Goal: Find specific page/section: Find specific page/section

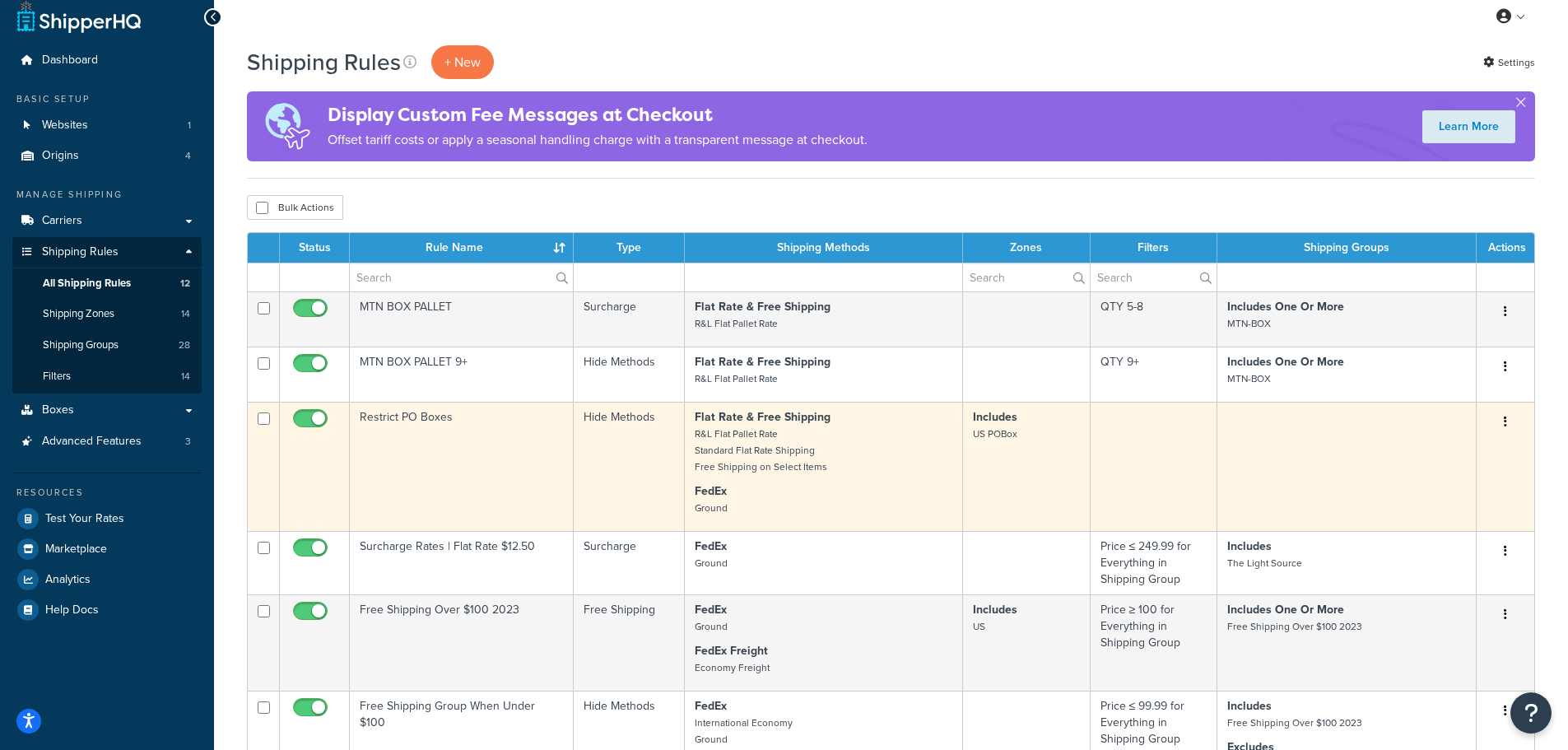
scroll to position [14, 0]
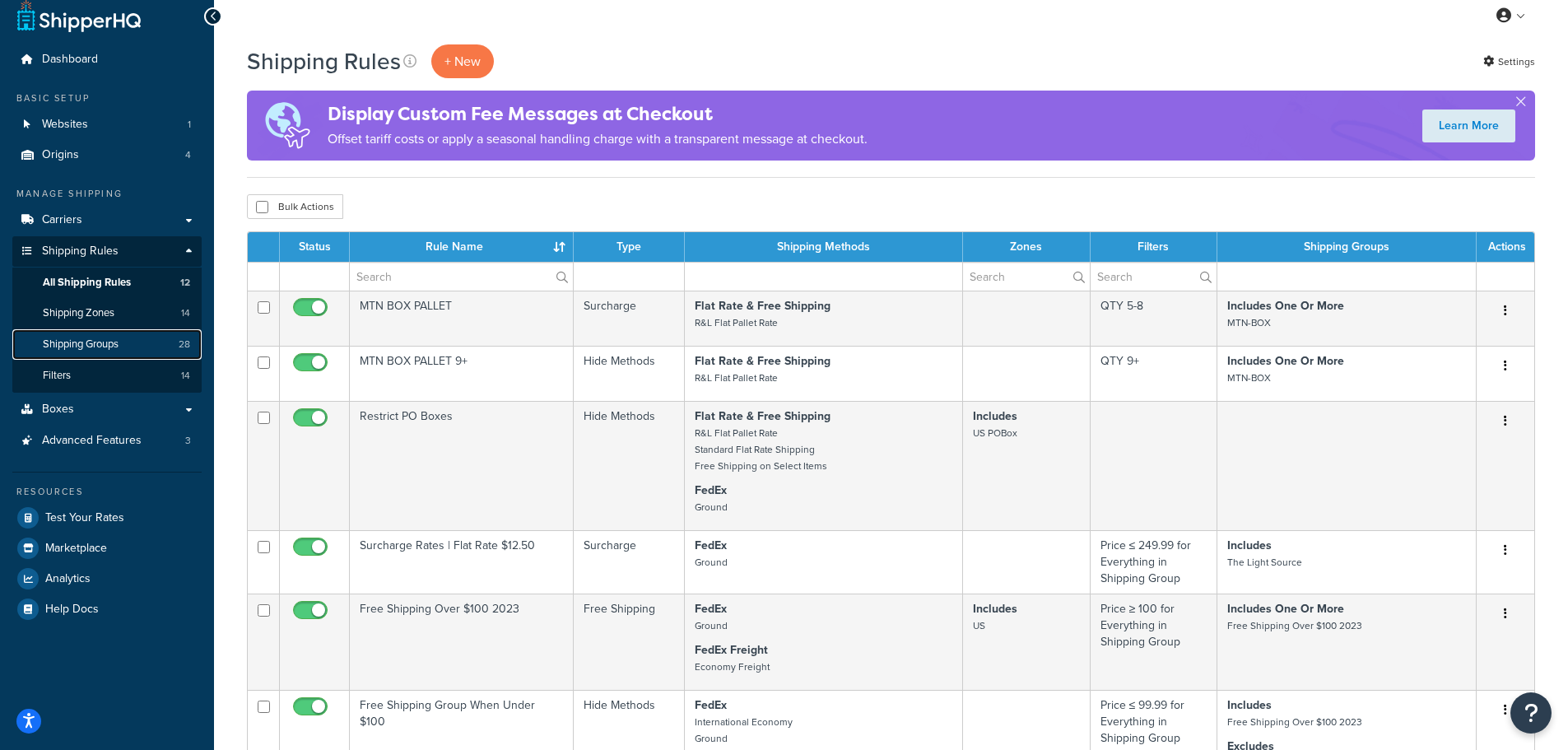
click at [117, 349] on span "Shipping Groups" at bounding box center [80, 344] width 76 height 14
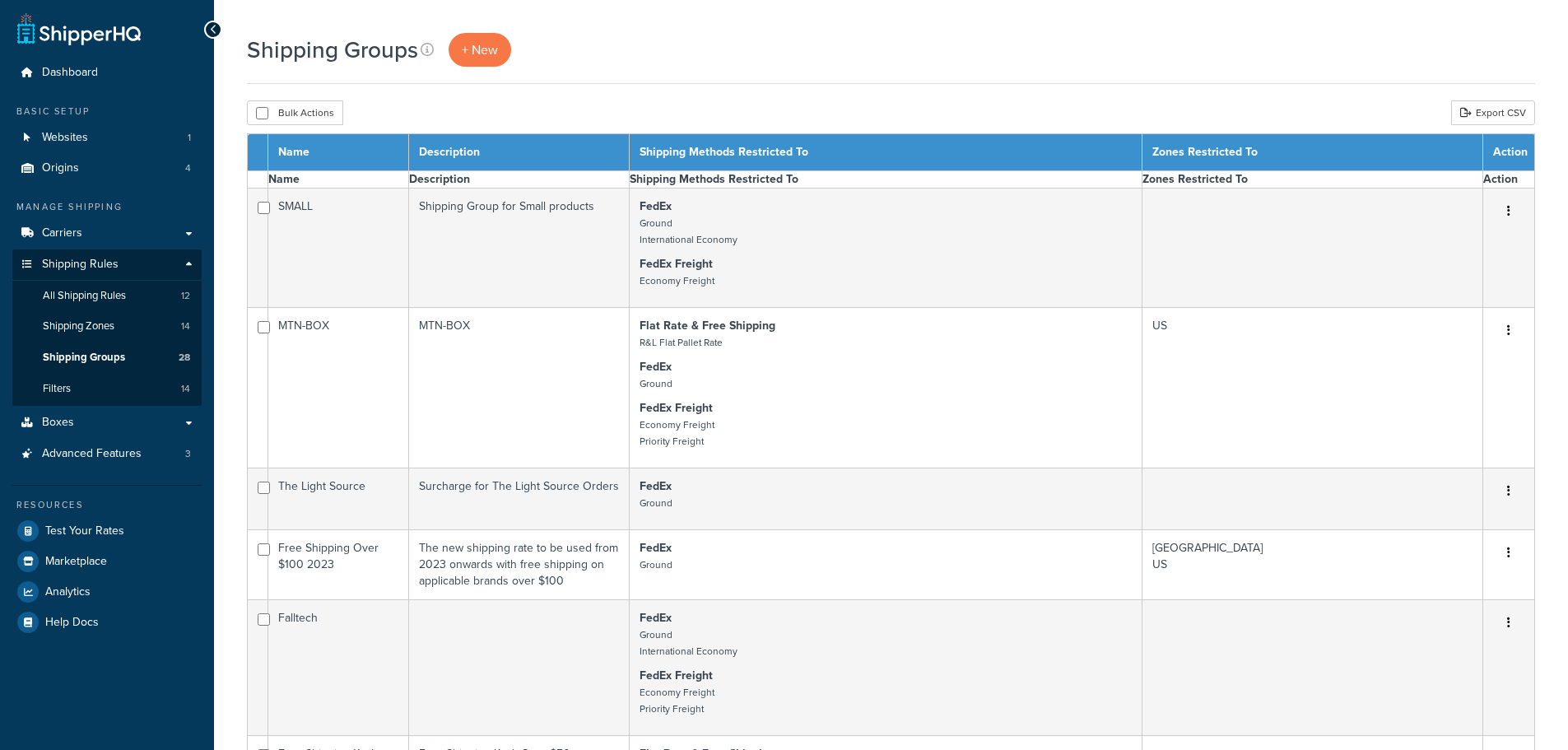
select select "15"
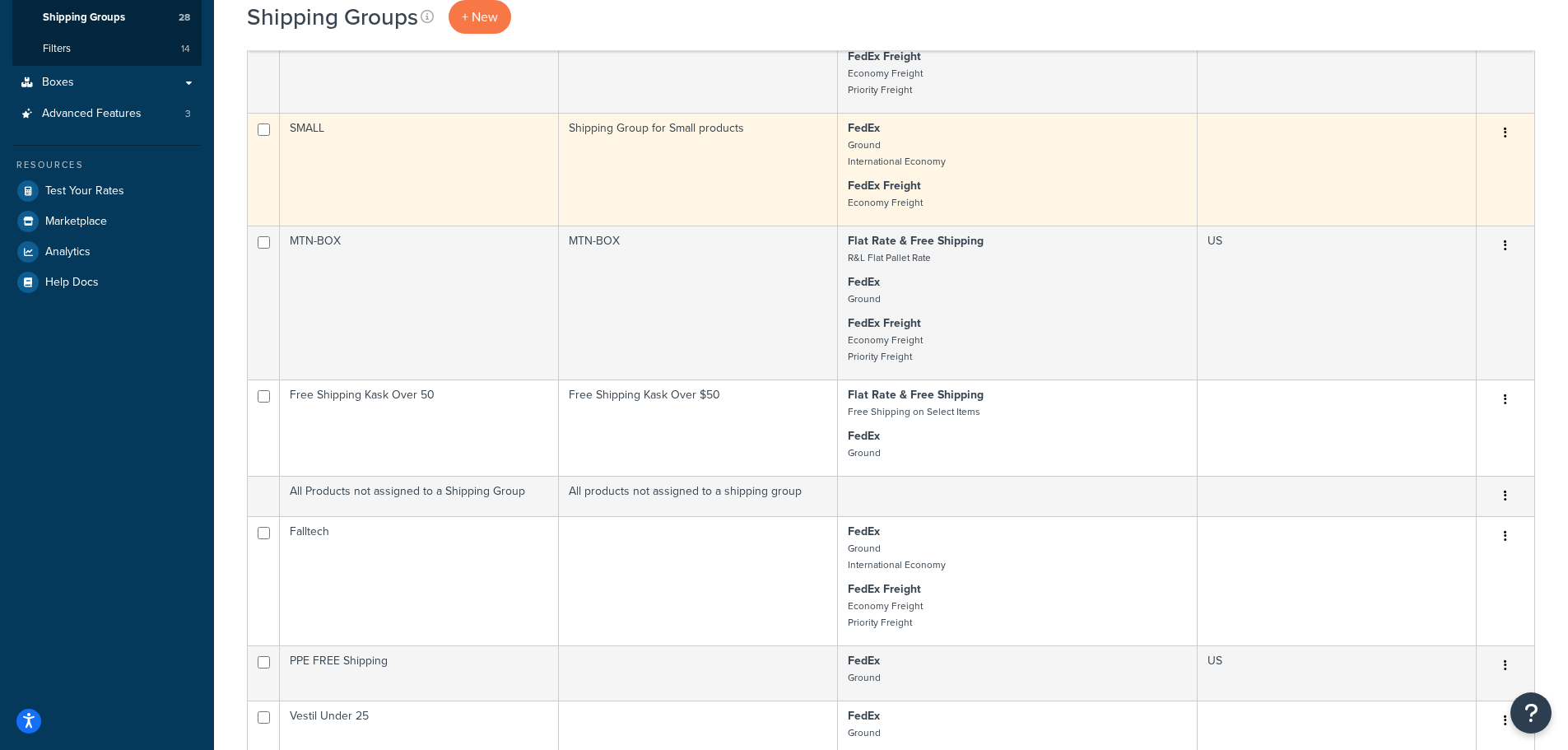
scroll to position [341, 0]
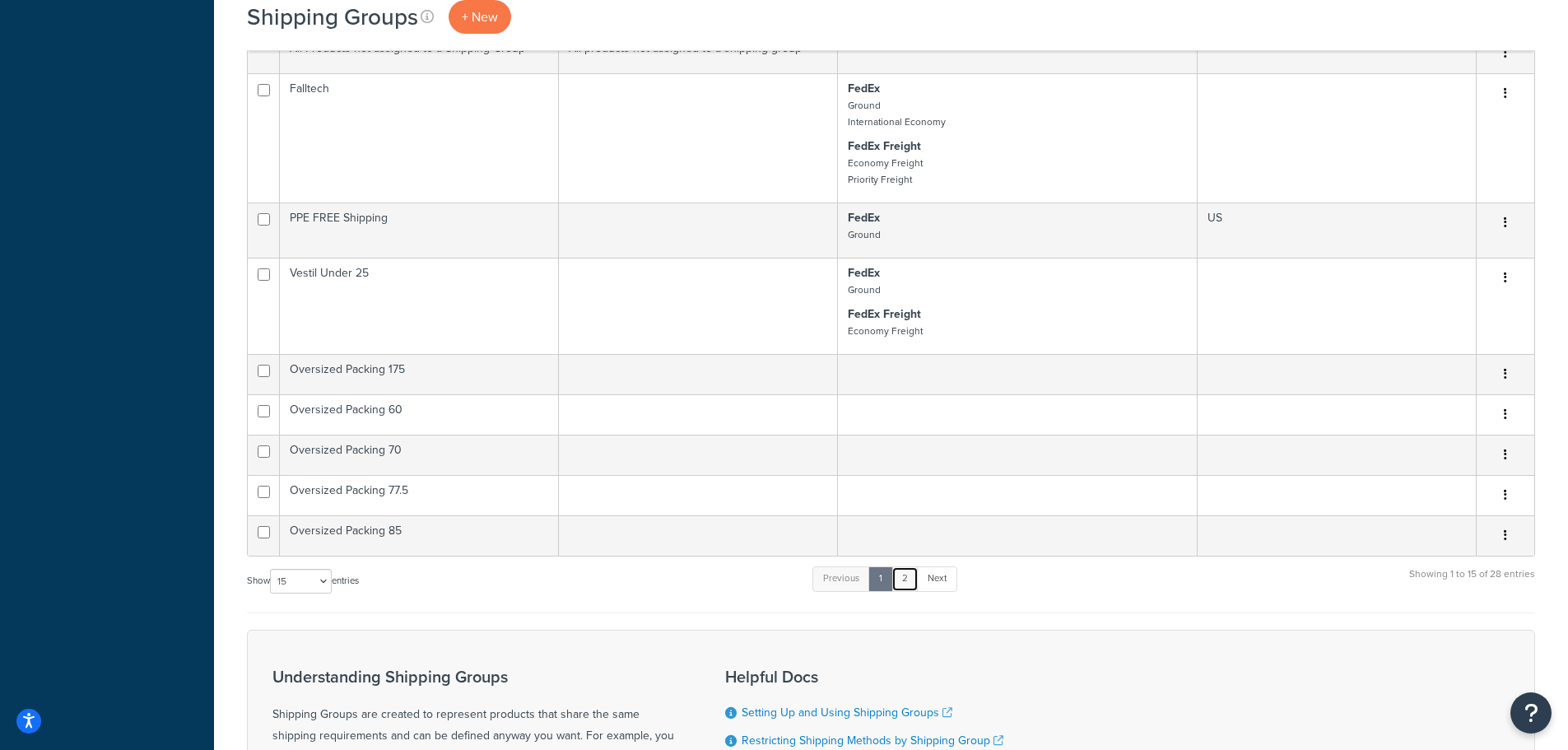
click at [907, 586] on link "2" at bounding box center [905, 578] width 27 height 24
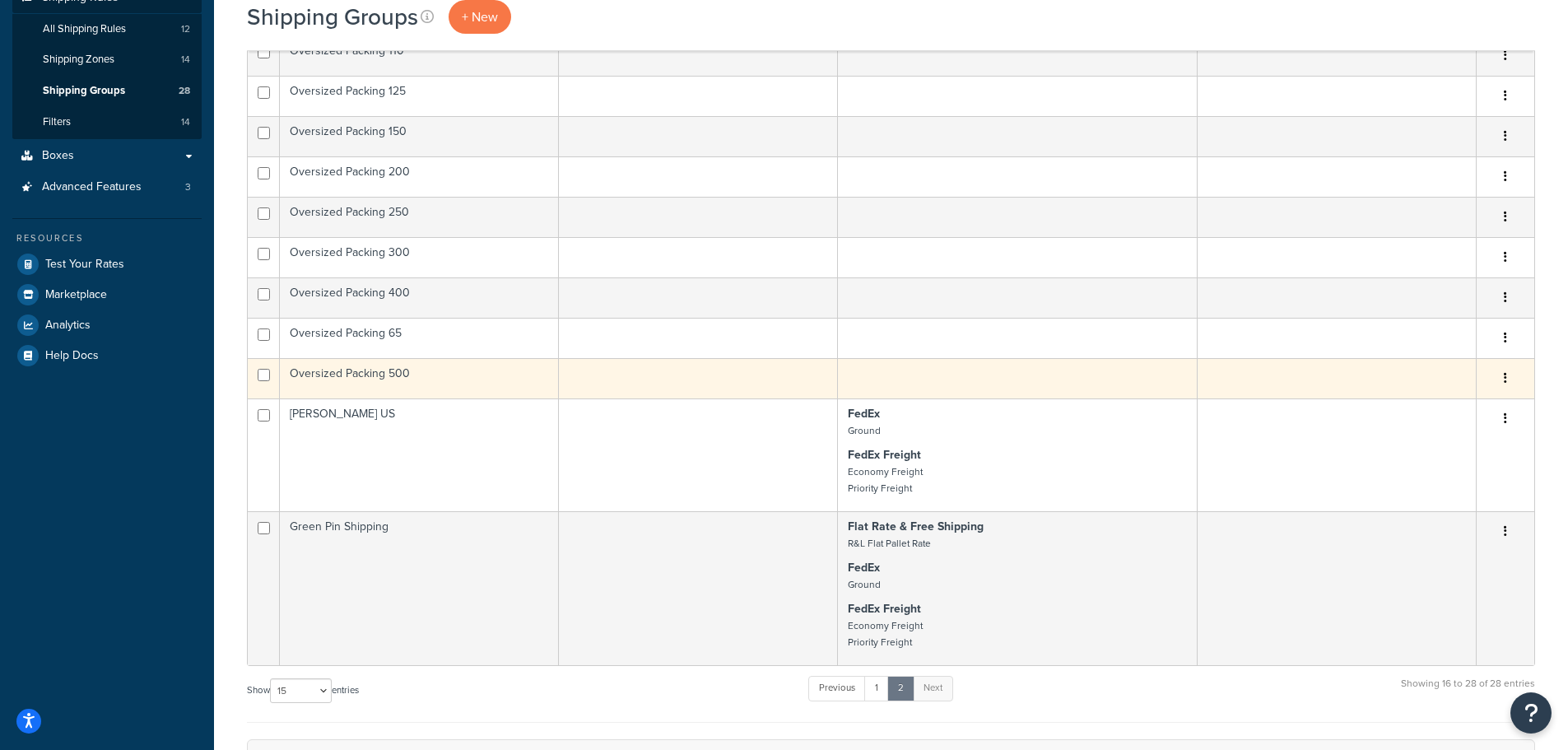
scroll to position [268, 0]
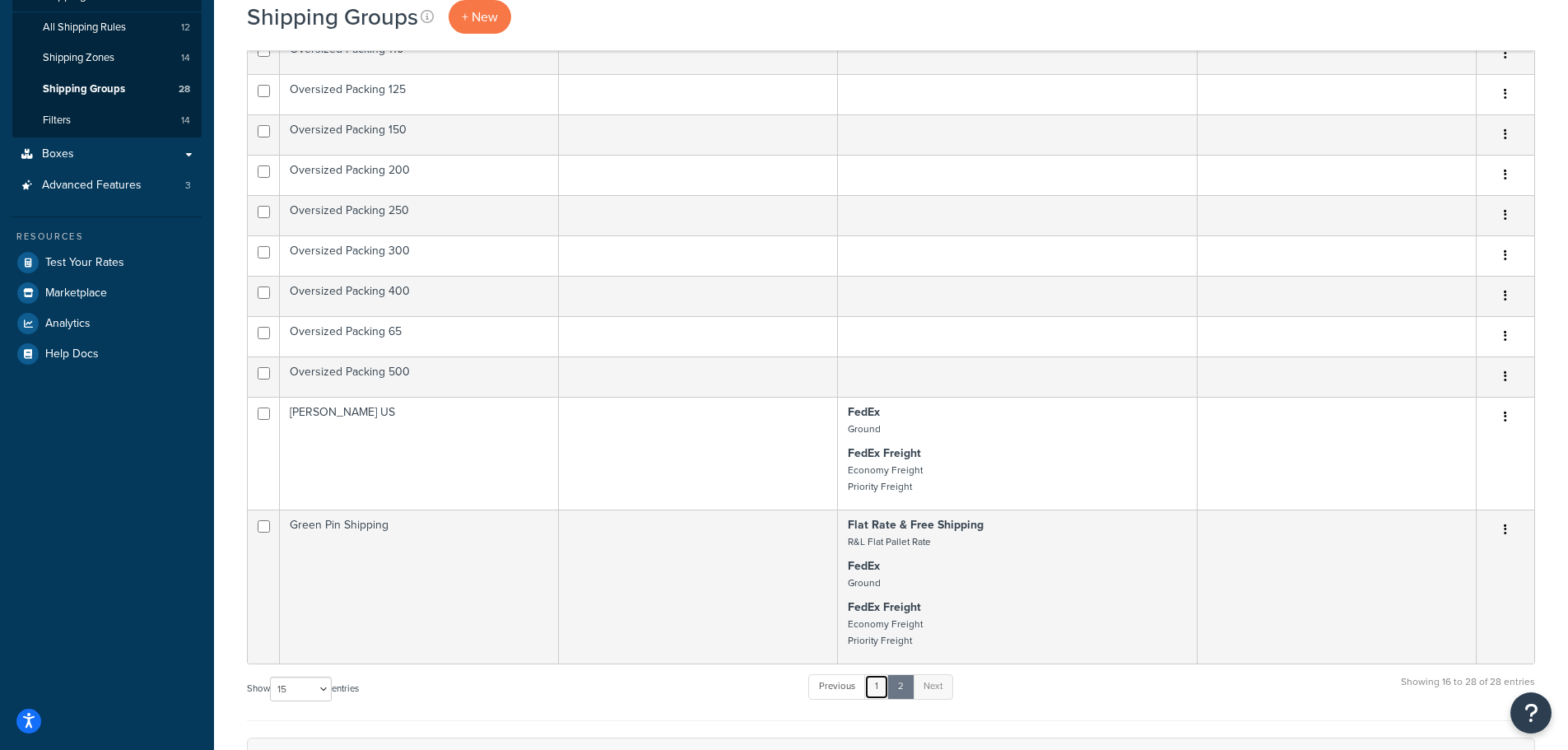
click at [882, 689] on link "1" at bounding box center [876, 686] width 24 height 24
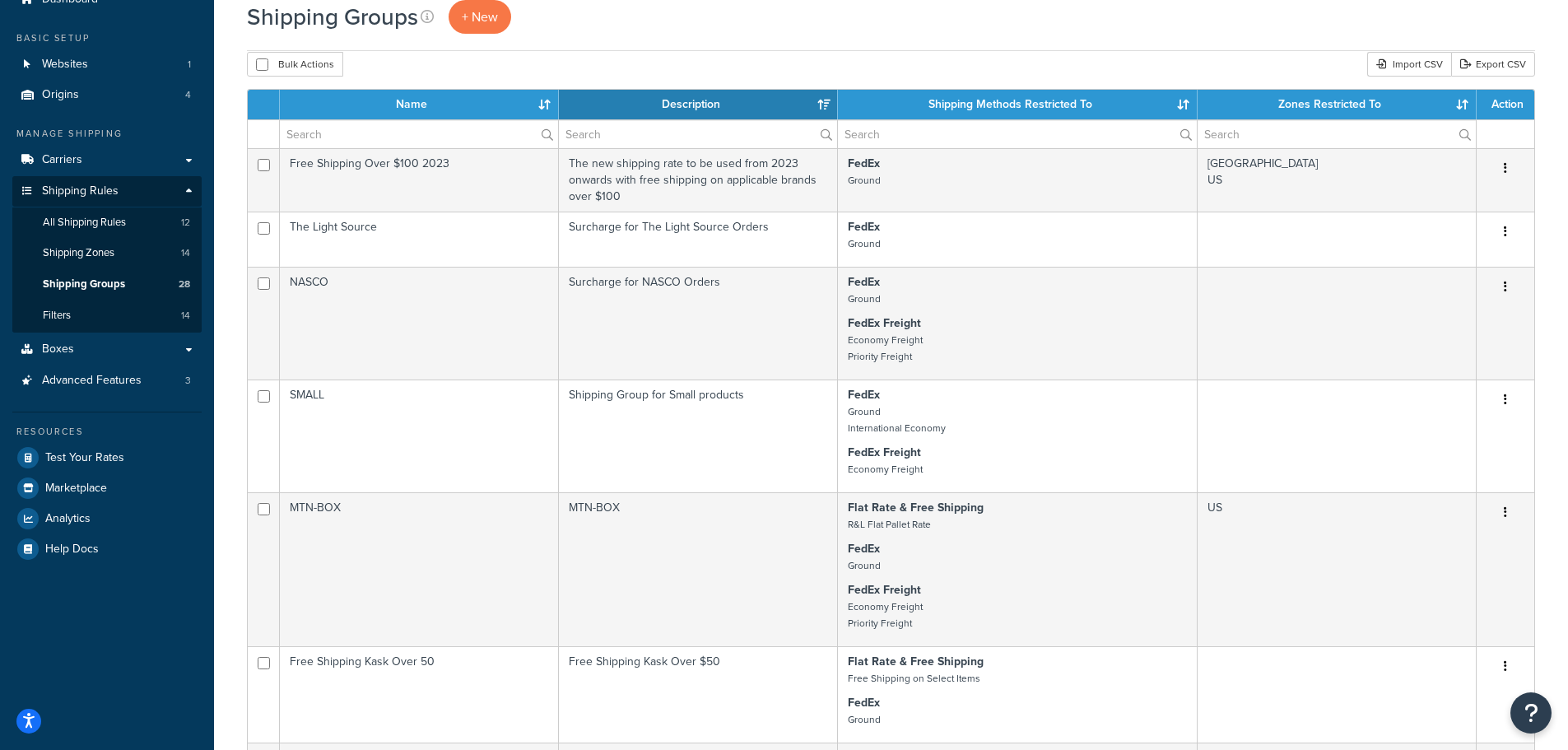
scroll to position [72, 0]
